Goal: Find specific page/section: Find specific page/section

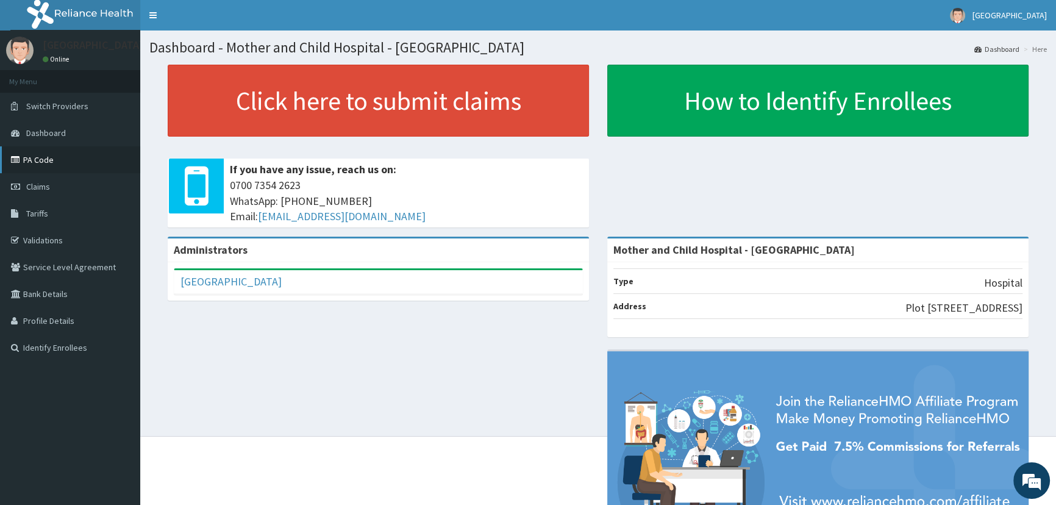
click at [57, 158] on link "PA Code" at bounding box center [70, 159] width 140 height 27
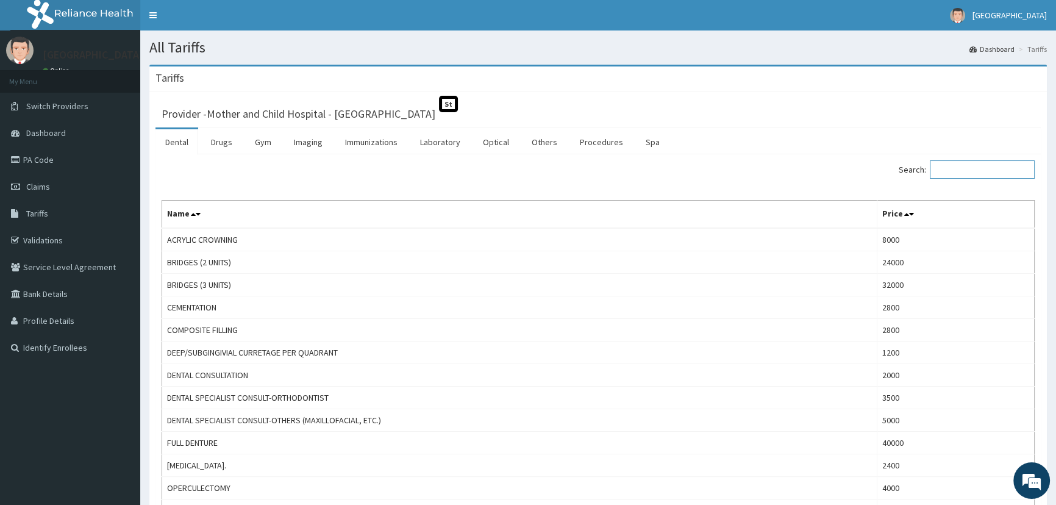
click at [987, 172] on input "Search:" at bounding box center [981, 169] width 105 height 18
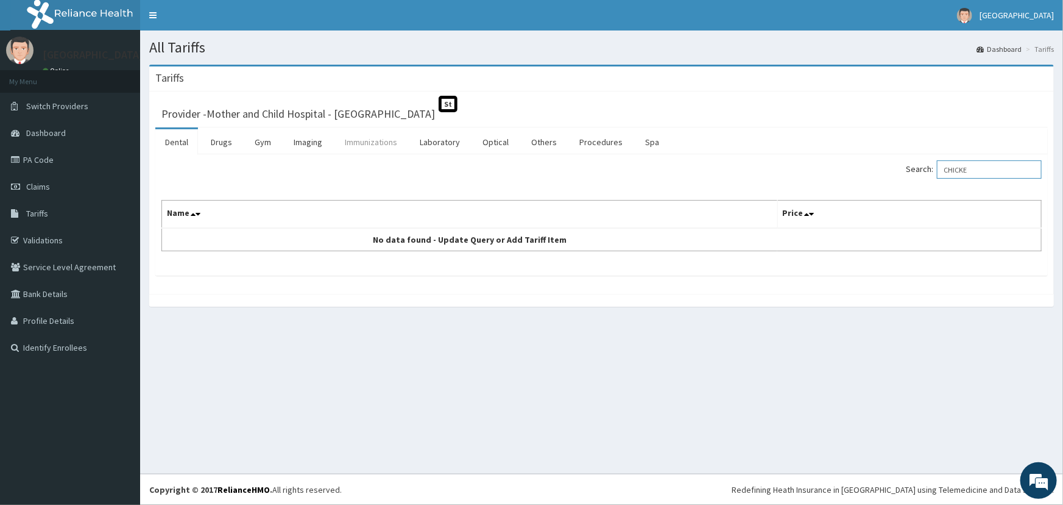
type input "CHICKE"
click at [374, 147] on link "Immunizations" at bounding box center [371, 142] width 72 height 26
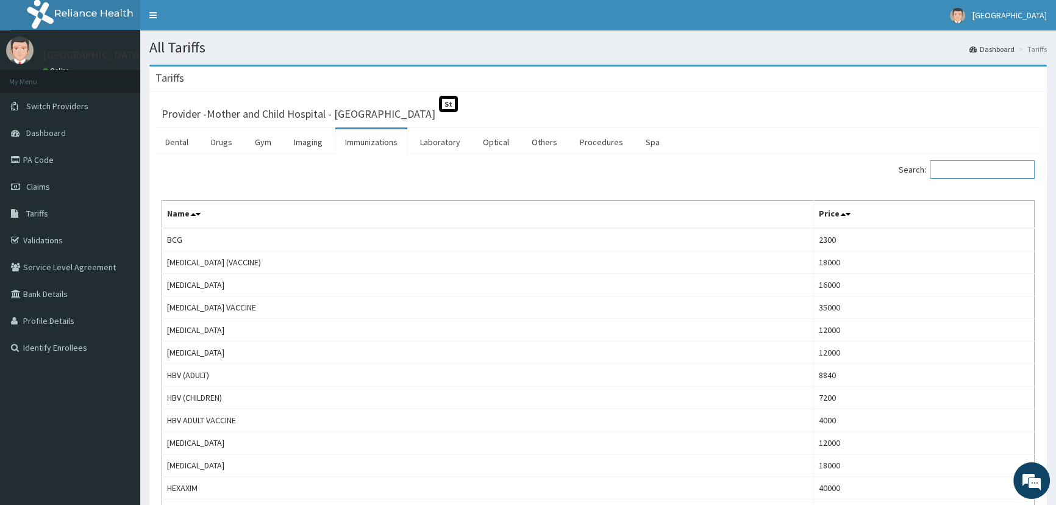
click at [993, 177] on input "Search:" at bounding box center [981, 169] width 105 height 18
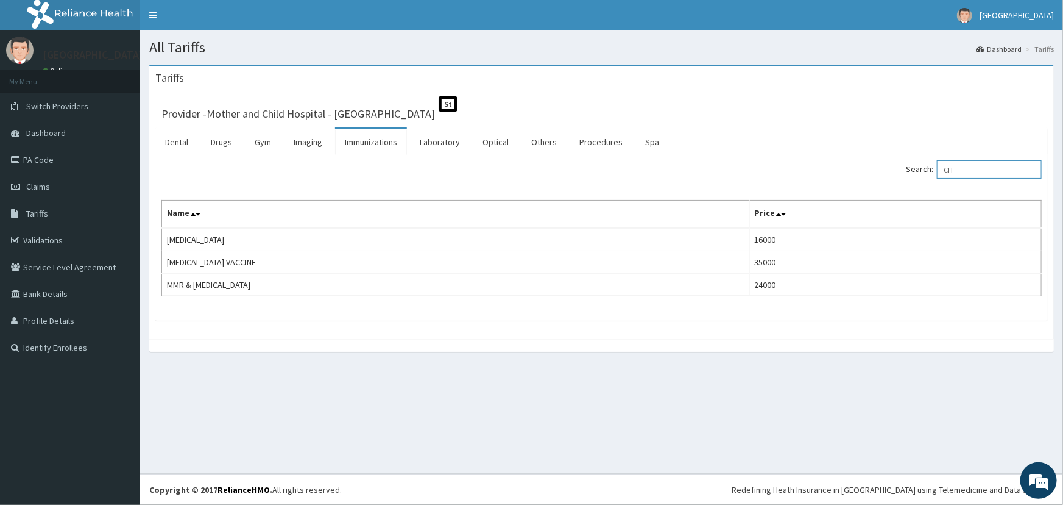
type input "C"
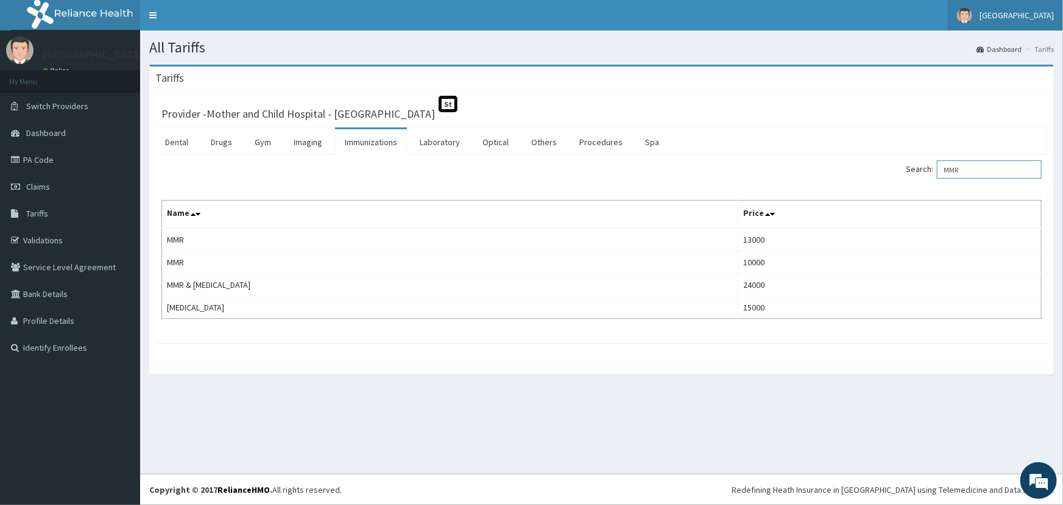
type input "MMR"
